Goal: Task Accomplishment & Management: Manage account settings

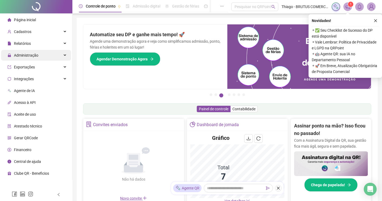
click at [27, 55] on span "Administração" at bounding box center [26, 55] width 24 height 4
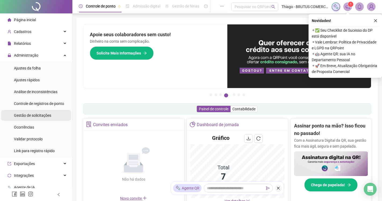
click at [35, 116] on span "Gestão de solicitações" at bounding box center [32, 115] width 37 height 4
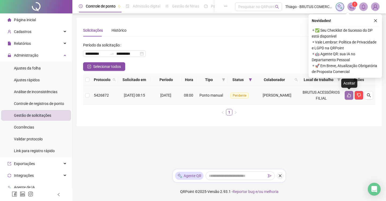
click at [349, 96] on icon "like" at bounding box center [349, 95] width 4 height 4
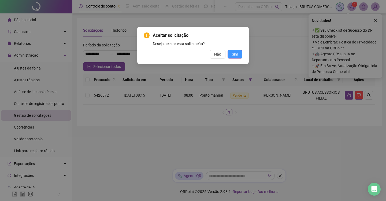
click at [235, 53] on span "Sim" at bounding box center [235, 54] width 6 height 6
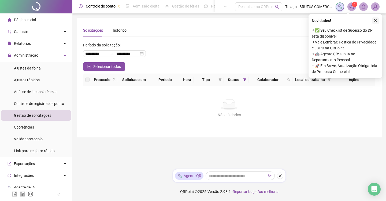
click at [376, 19] on icon "close" at bounding box center [376, 21] width 4 height 4
